Goal: Task Accomplishment & Management: Manage account settings

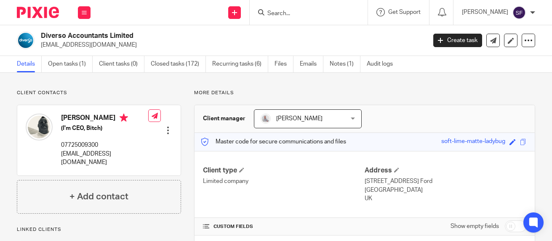
click at [304, 13] on input "Search" at bounding box center [304, 14] width 76 height 8
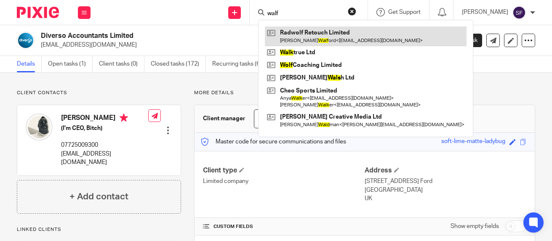
type input "walf"
click at [327, 35] on link at bounding box center [366, 36] width 202 height 19
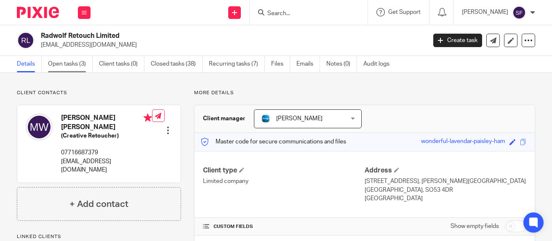
click at [82, 69] on link "Open tasks (3)" at bounding box center [70, 64] width 45 height 16
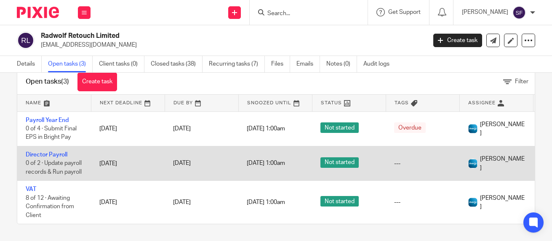
scroll to position [36, 0]
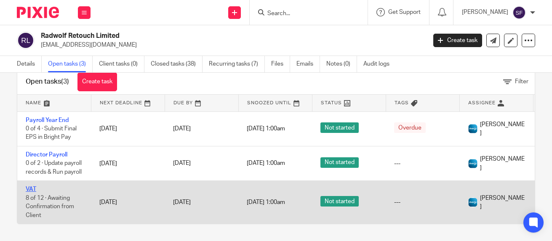
click at [33, 186] on link "VAT" at bounding box center [31, 189] width 11 height 6
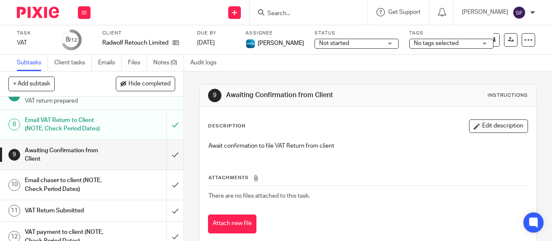
scroll to position [168, 0]
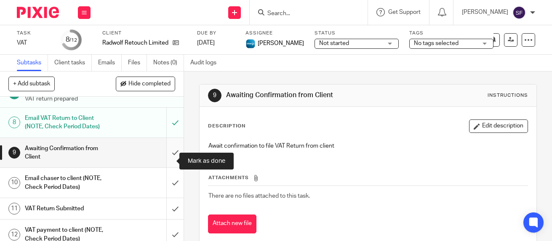
click at [165, 163] on input "submit" at bounding box center [92, 153] width 184 height 30
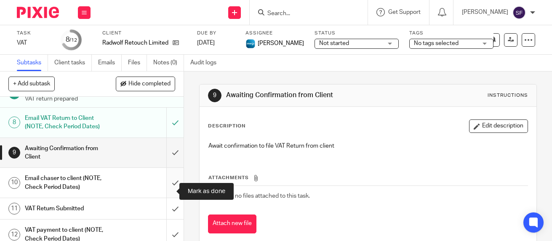
click at [165, 187] on input "submit" at bounding box center [92, 183] width 184 height 30
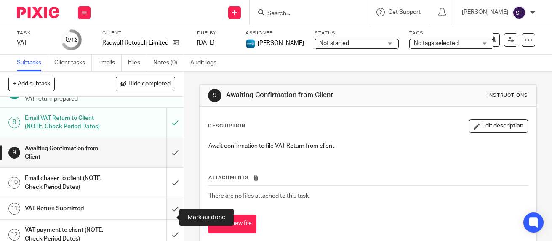
click at [167, 216] on input "submit" at bounding box center [92, 208] width 184 height 21
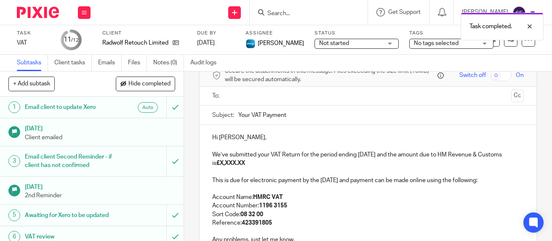
scroll to position [42, 0]
drag, startPoint x: 220, startPoint y: 171, endPoint x: 245, endPoint y: 169, distance: 25.3
click at [245, 166] on strong "£X,XXX.XX" at bounding box center [230, 163] width 29 height 6
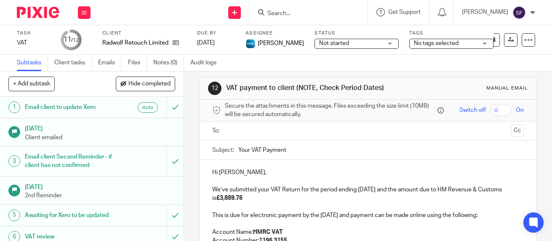
scroll to position [0, 0]
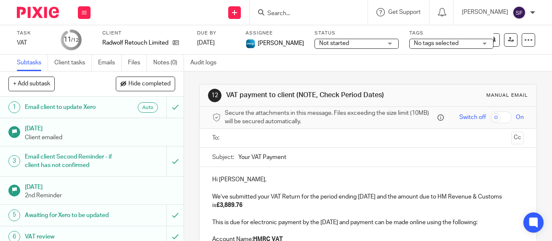
click at [244, 143] on input "text" at bounding box center [368, 138] width 280 height 10
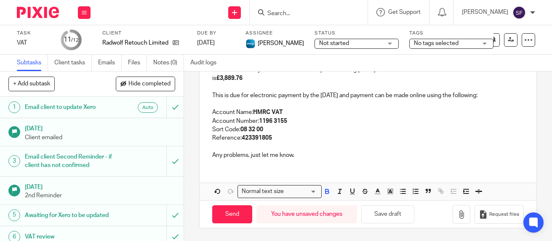
scroll to position [137, 0]
click at [226, 216] on input "Send" at bounding box center [232, 214] width 40 height 18
type input "Sent"
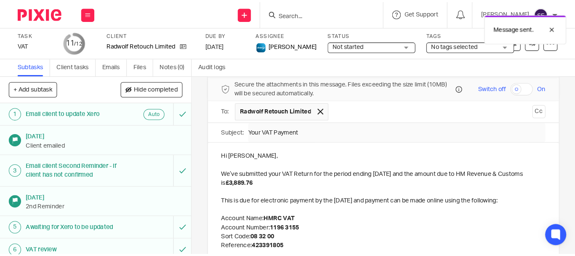
scroll to position [11, 0]
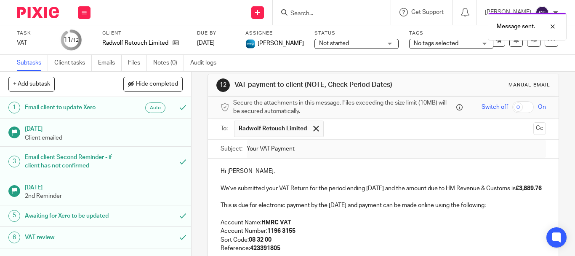
click at [479, 46] on button at bounding box center [480, 39] width 13 height 13
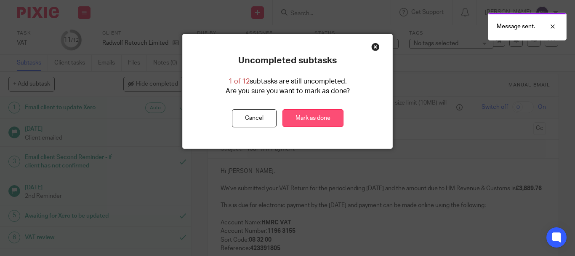
click at [328, 117] on link "Mark as done" at bounding box center [312, 118] width 61 height 18
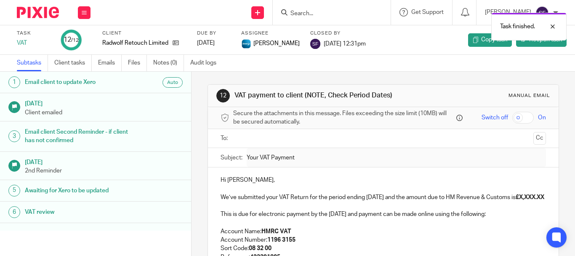
click at [365, 14] on div "Task finished." at bounding box center [427, 24] width 279 height 32
click at [555, 26] on div at bounding box center [546, 26] width 23 height 10
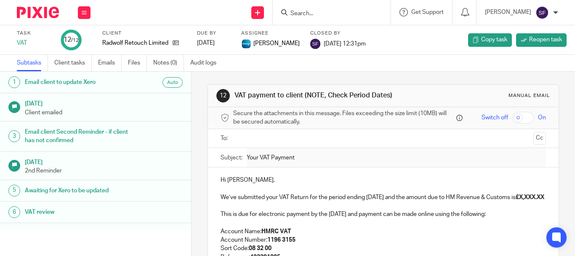
click at [344, 14] on input "Search" at bounding box center [328, 14] width 76 height 8
paste input "lenient"
click at [312, 16] on input "lenient" at bounding box center [328, 14] width 76 height 8
drag, startPoint x: 344, startPoint y: 14, endPoint x: 340, endPoint y: 3, distance: 12.0
click at [342, 14] on input "lenient" at bounding box center [328, 14] width 76 height 8
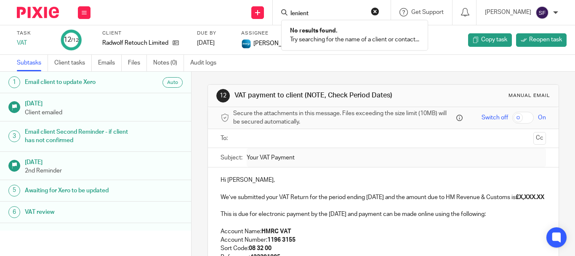
drag, startPoint x: 337, startPoint y: 10, endPoint x: 295, endPoint y: 9, distance: 42.1
click at [295, 9] on div "lenient No results found. Try searching for the name of a client or contact..." at bounding box center [332, 12] width 118 height 25
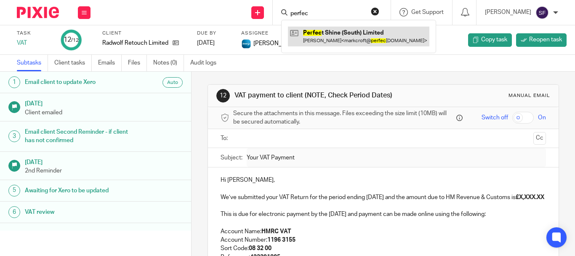
type input "perfec"
click at [359, 37] on link at bounding box center [358, 36] width 141 height 19
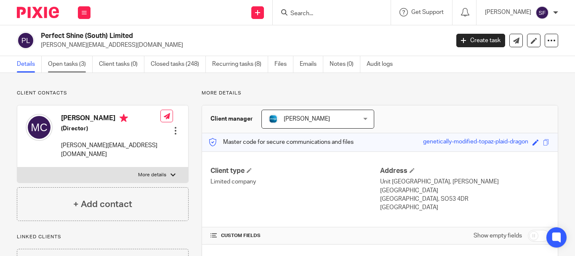
click at [74, 65] on link "Open tasks (3)" at bounding box center [70, 64] width 45 height 16
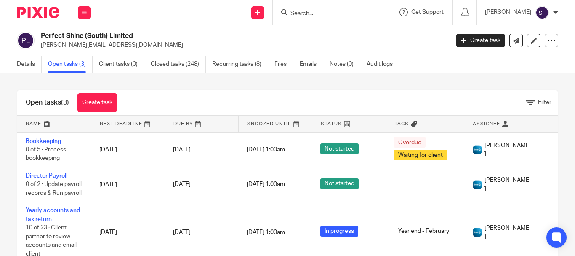
click at [333, 13] on input "Search" at bounding box center [328, 14] width 76 height 8
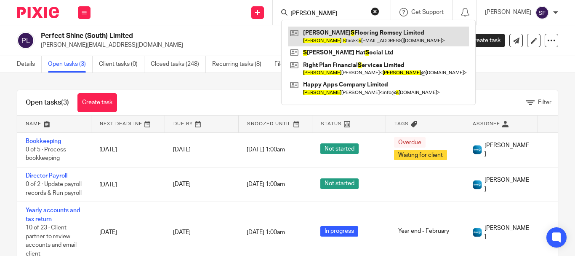
type input "james s"
click at [363, 35] on link at bounding box center [378, 36] width 181 height 19
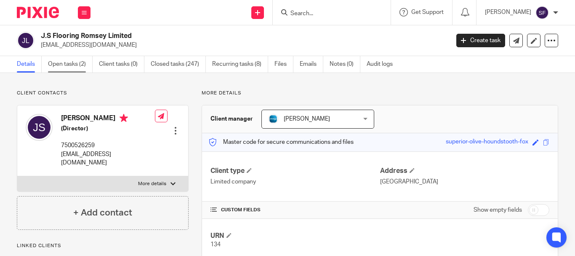
click at [81, 66] on link "Open tasks (2)" at bounding box center [70, 64] width 45 height 16
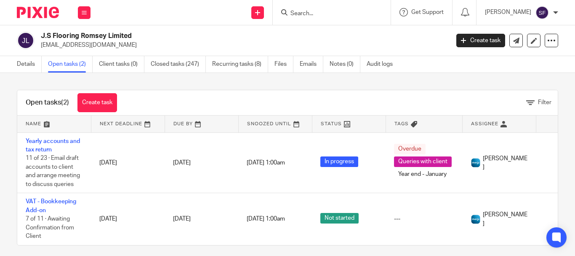
click at [321, 11] on input "Search" at bounding box center [328, 14] width 76 height 8
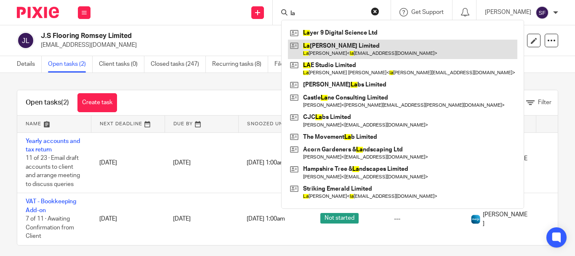
type input "la"
click at [365, 53] on link at bounding box center [402, 49] width 229 height 19
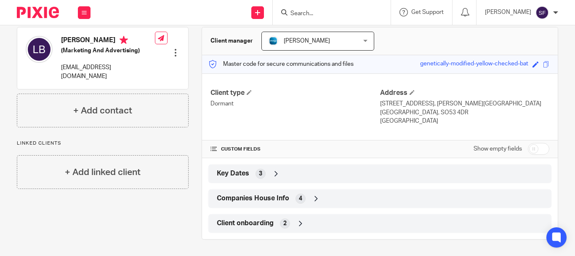
scroll to position [78, 0]
click at [312, 196] on icon at bounding box center [316, 198] width 8 height 8
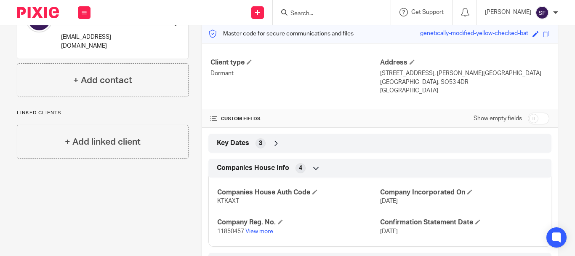
scroll to position [147, 0]
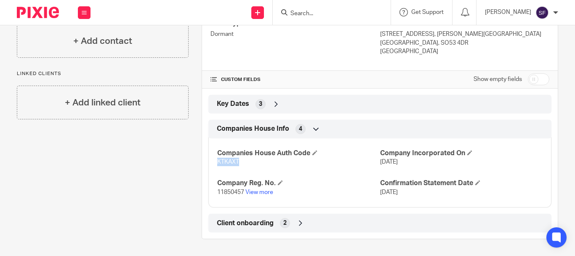
drag, startPoint x: 214, startPoint y: 161, endPoint x: 241, endPoint y: 163, distance: 27.0
click at [241, 163] on div "Companies House Auth Code KTKAXT Company Incorporated On [DATE] Company Reg. No…" at bounding box center [379, 170] width 343 height 76
copy span "KTKAXT"
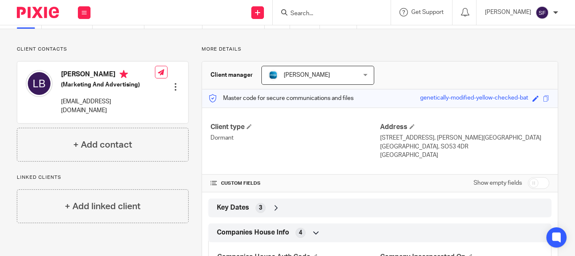
scroll to position [84, 0]
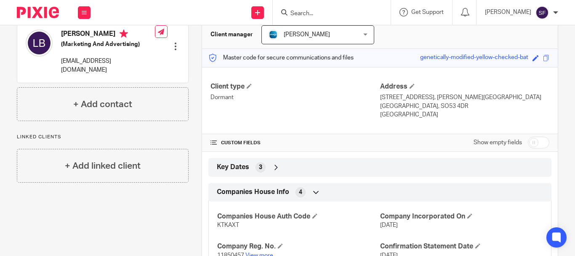
click at [351, 11] on input "Search" at bounding box center [328, 14] width 76 height 8
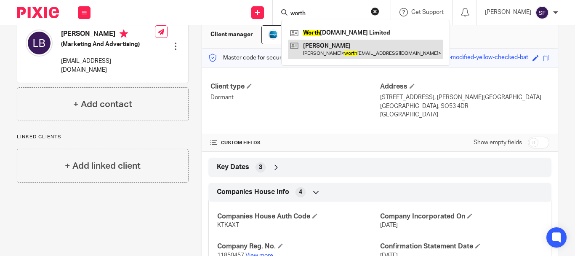
type input "worth"
click at [347, 53] on link at bounding box center [365, 49] width 155 height 19
